Goal: Information Seeking & Learning: Learn about a topic

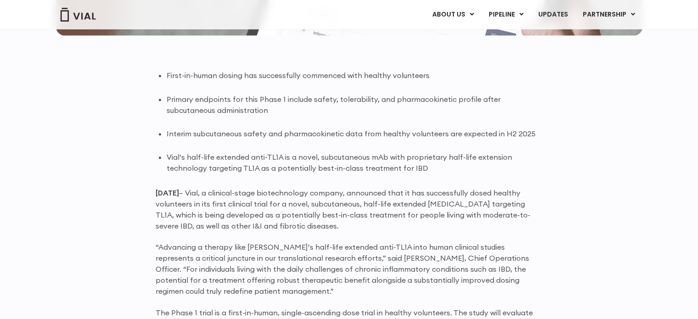
scroll to position [597, 0]
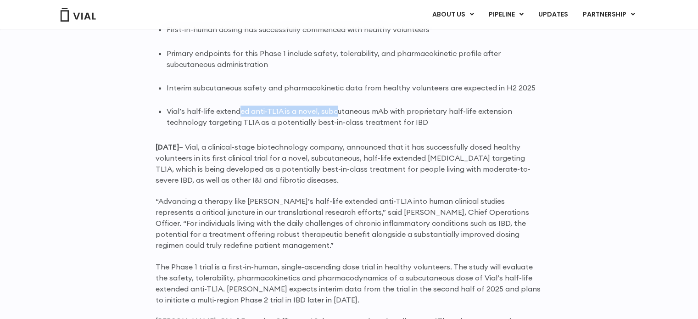
drag, startPoint x: 240, startPoint y: 113, endPoint x: 334, endPoint y: 112, distance: 94.6
click at [334, 112] on li "Vial’s half-life extended anti-TL1A is a novel, subcutaneous mAb with proprieta…" at bounding box center [355, 117] width 376 height 22
click at [219, 118] on li "Vial’s half-life extended anti-TL1A is a novel, subcutaneous mAb with proprieta…" at bounding box center [355, 117] width 376 height 22
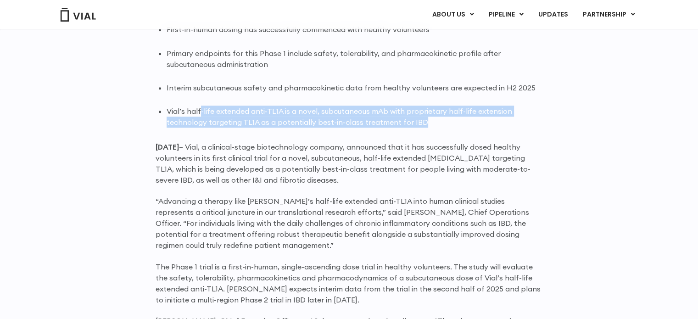
drag, startPoint x: 199, startPoint y: 111, endPoint x: 461, endPoint y: 121, distance: 261.9
click at [461, 121] on li "Vial’s half-life extended anti-TL1A is a novel, subcutaneous mAb with proprieta…" at bounding box center [355, 117] width 376 height 22
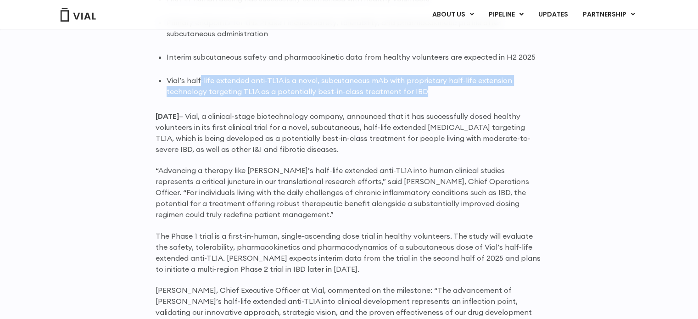
scroll to position [643, 0]
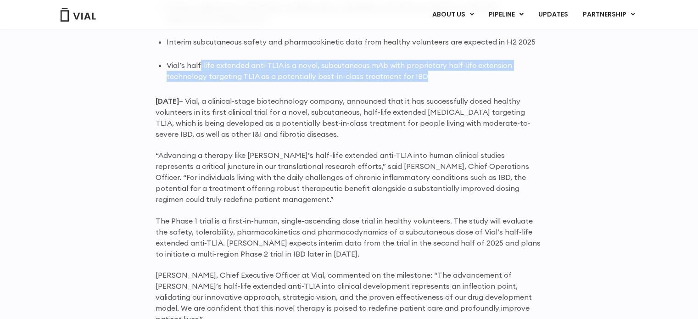
drag, startPoint x: 320, startPoint y: 104, endPoint x: 351, endPoint y: 134, distance: 42.9
click at [351, 134] on p "June 25, 2025 – Vial, a clinical-stage biotechnology company, announced that it…" at bounding box center [350, 118] width 388 height 44
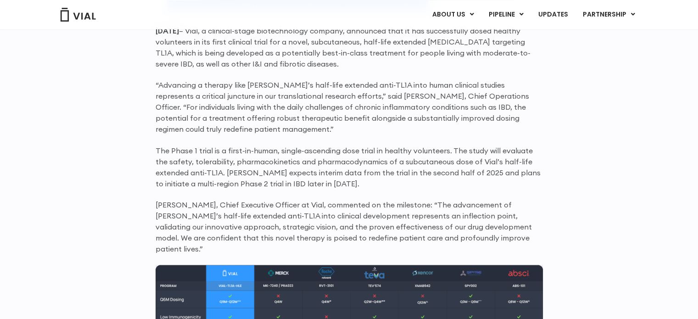
scroll to position [735, 0]
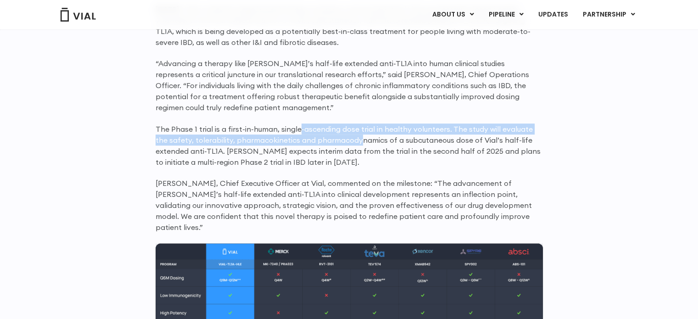
drag, startPoint x: 298, startPoint y: 130, endPoint x: 345, endPoint y: 143, distance: 49.5
click at [345, 143] on p "The Phase 1 trial is a first-in-human, single-ascending dose trial in healthy v…" at bounding box center [350, 146] width 388 height 44
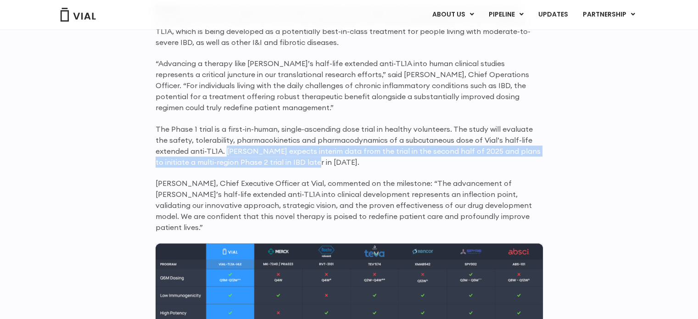
drag, startPoint x: 224, startPoint y: 152, endPoint x: 307, endPoint y: 159, distance: 82.9
click at [307, 159] on p "The Phase 1 trial is a first-in-human, single-ascending dose trial in healthy v…" at bounding box center [350, 146] width 388 height 44
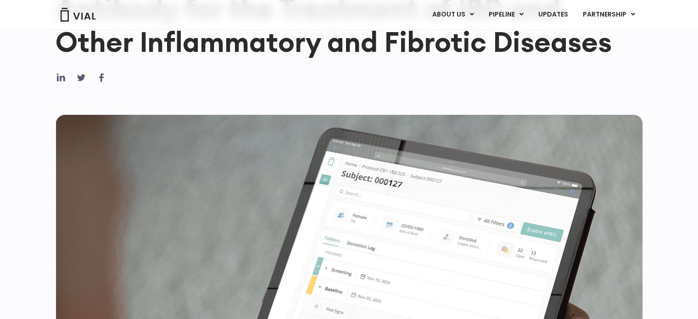
scroll to position [92, 0]
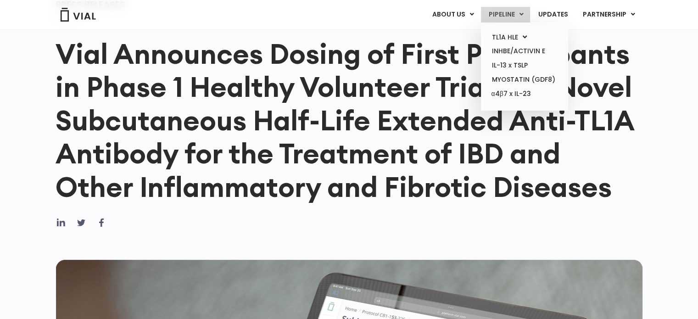
click at [506, 8] on link "PIPELINE" at bounding box center [505, 15] width 49 height 16
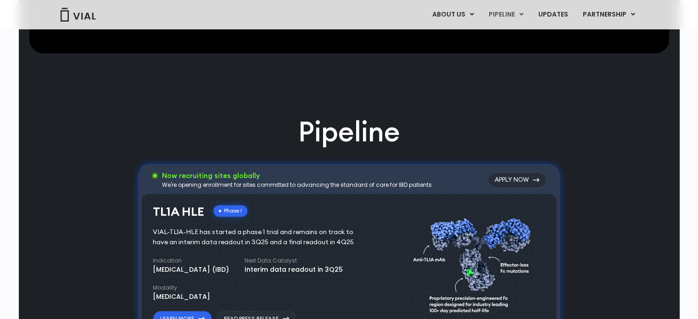
scroll to position [258, 0]
